Goal: Transaction & Acquisition: Purchase product/service

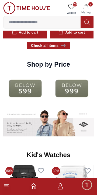
scroll to position [665, 0]
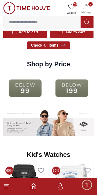
click at [28, 88] on img at bounding box center [25, 88] width 44 height 28
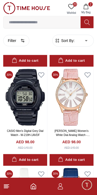
scroll to position [397, 0]
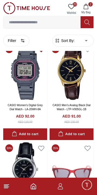
scroll to position [1850, 0]
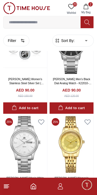
scroll to position [2896, 0]
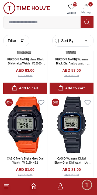
scroll to position [4025, 0]
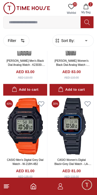
click at [91, 102] on icon at bounding box center [88, 104] width 8 height 8
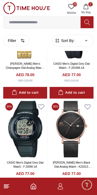
scroll to position [4847, 0]
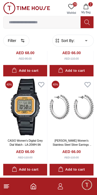
scroll to position [5821, 0]
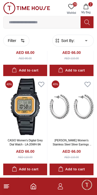
click at [25, 170] on div "Add to cart" at bounding box center [25, 169] width 26 height 6
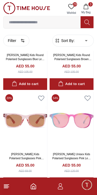
scroll to position [6821, 0]
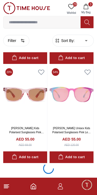
click at [87, 6] on icon "button" at bounding box center [85, 6] width 5 height 5
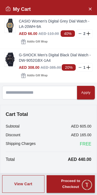
click at [80, 34] on line at bounding box center [80, 34] width 2 height 0
click at [32, 193] on div "View Cart Proceed to Checkout" at bounding box center [48, 184] width 97 height 22
